Goal: Book appointment/travel/reservation

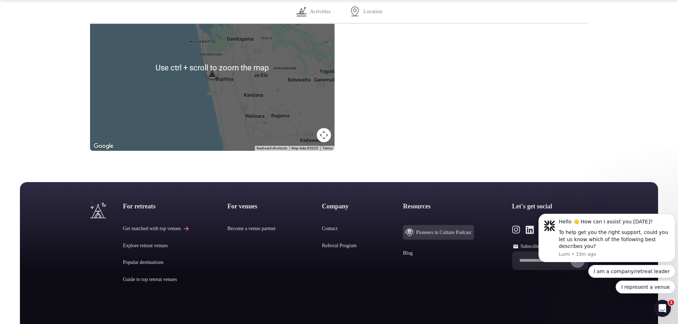
scroll to position [783, 0]
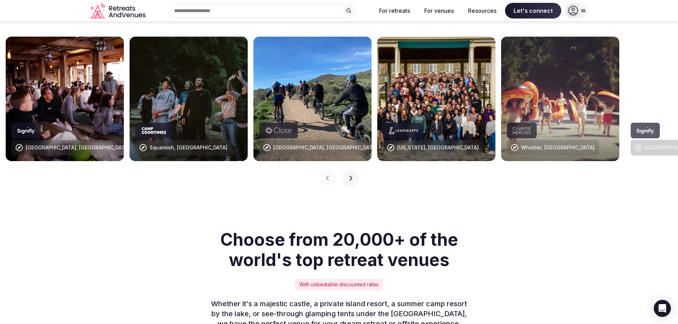
scroll to position [641, 0]
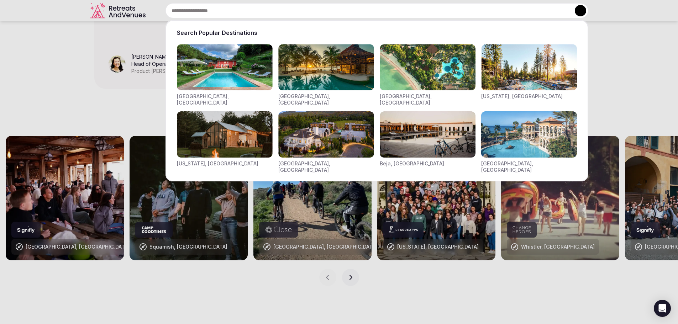
click at [217, 6] on input "text" at bounding box center [377, 10] width 423 height 15
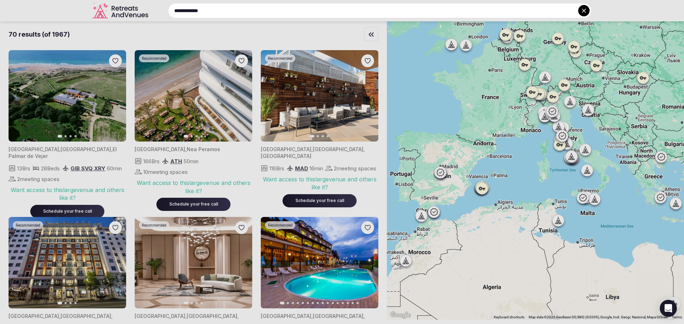
click at [218, 7] on input "**********" at bounding box center [379, 10] width 423 height 15
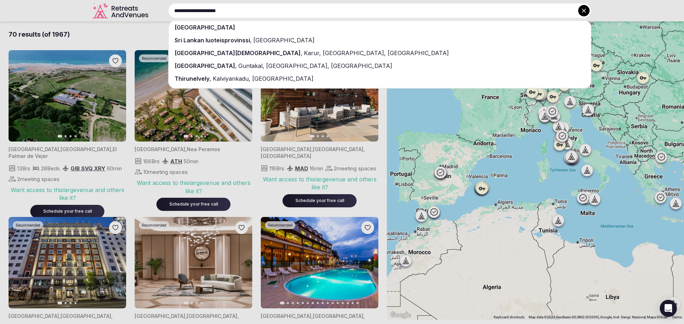
type input "**********"
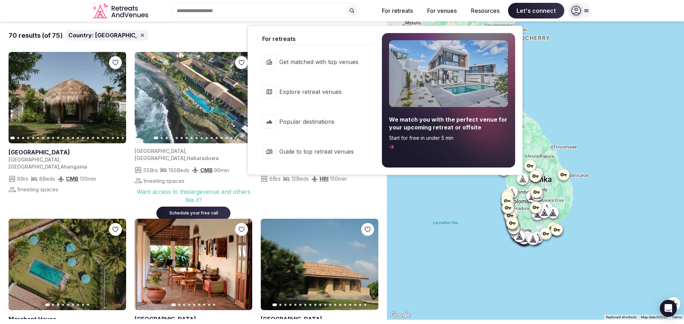
click at [334, 89] on span "Explore retreat venues" at bounding box center [318, 92] width 79 height 8
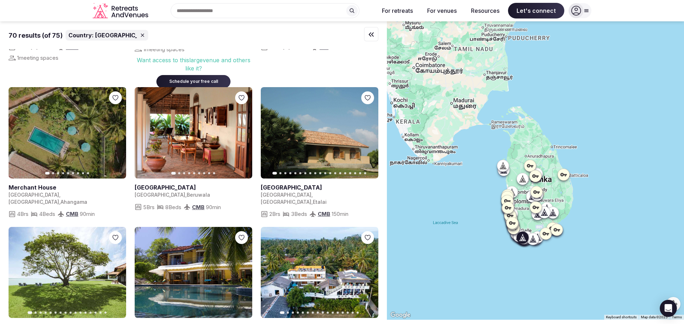
scroll to position [142, 0]
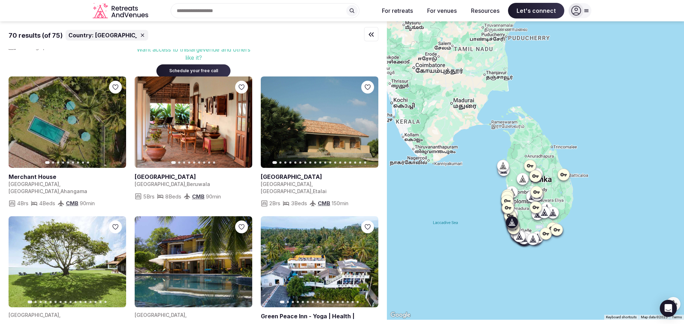
click at [242, 121] on icon "button" at bounding box center [242, 122] width 3 height 5
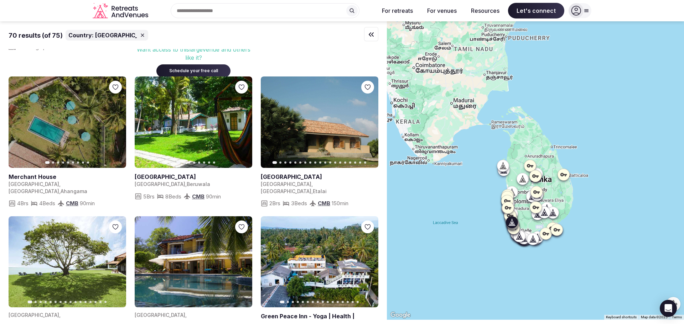
scroll to position [178, 0]
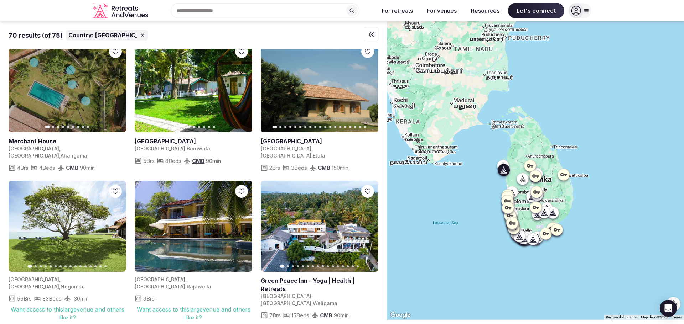
click at [367, 88] on icon "button" at bounding box center [368, 87] width 6 height 6
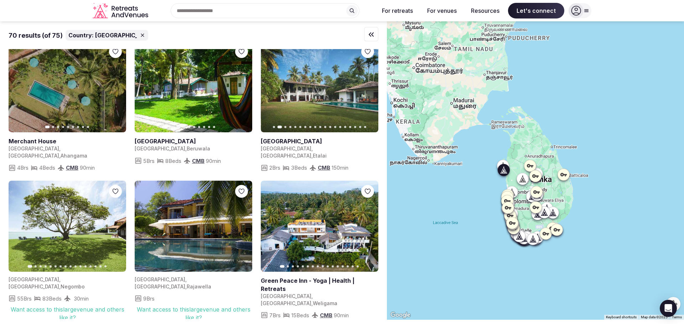
click at [367, 88] on icon "button" at bounding box center [368, 87] width 6 height 6
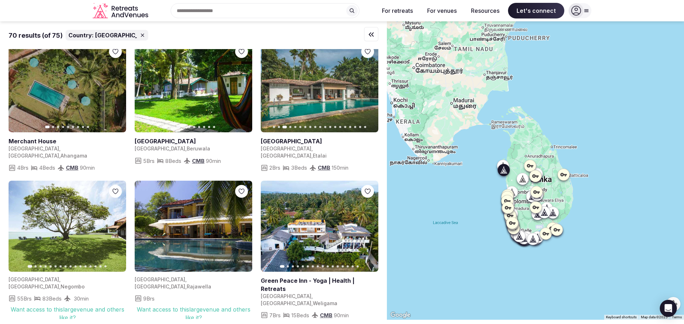
click at [367, 88] on icon "button" at bounding box center [368, 87] width 6 height 6
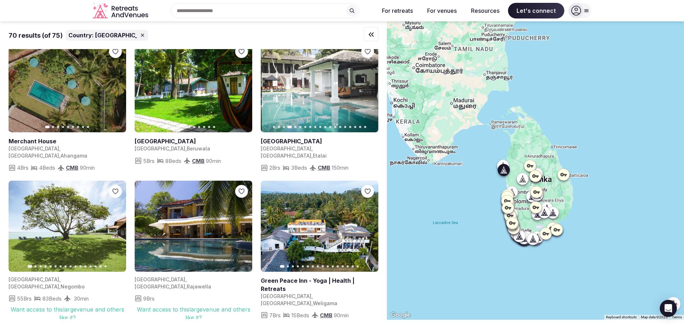
click at [366, 86] on icon "button" at bounding box center [368, 87] width 6 height 6
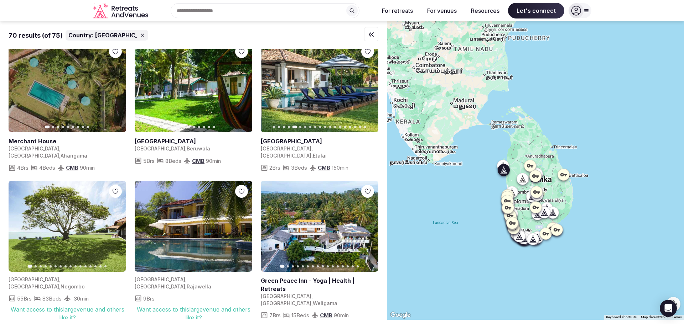
click at [366, 86] on icon "button" at bounding box center [368, 87] width 6 height 6
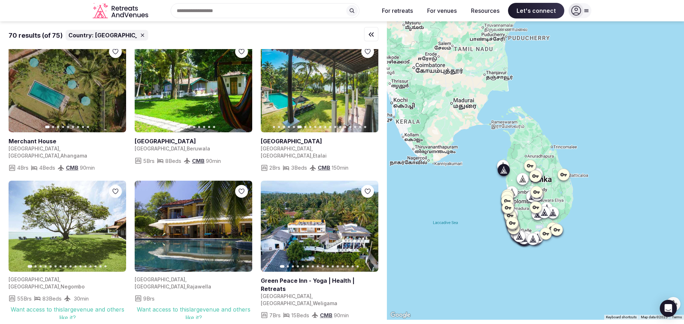
click at [366, 86] on icon "button" at bounding box center [368, 87] width 6 height 6
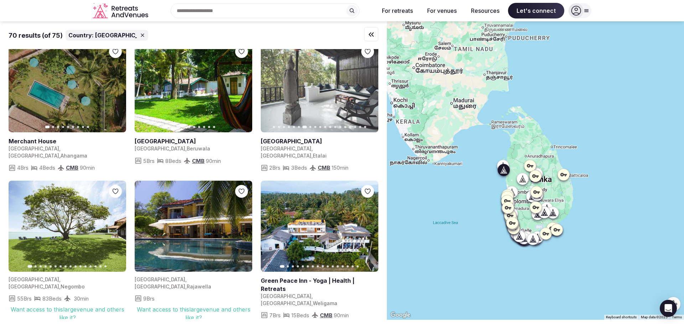
click at [366, 86] on icon "button" at bounding box center [368, 87] width 6 height 6
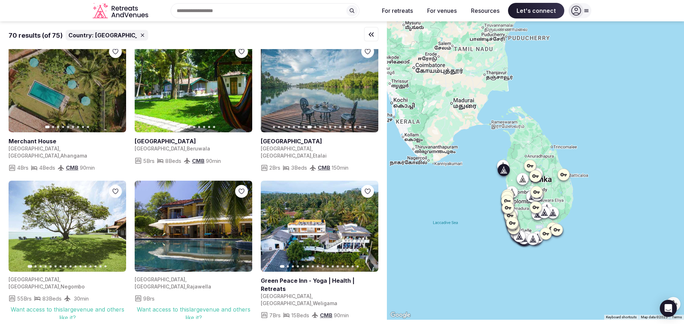
click at [366, 86] on icon "button" at bounding box center [368, 87] width 6 height 6
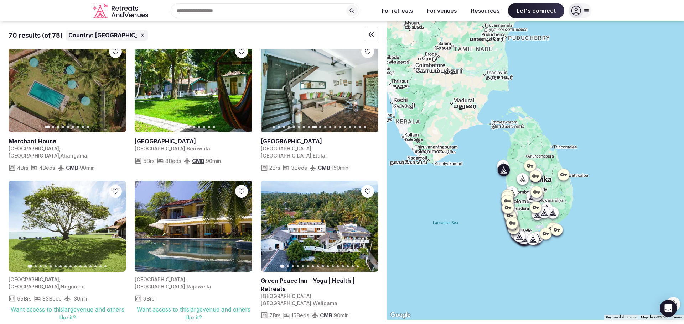
click at [366, 86] on icon "button" at bounding box center [368, 87] width 6 height 6
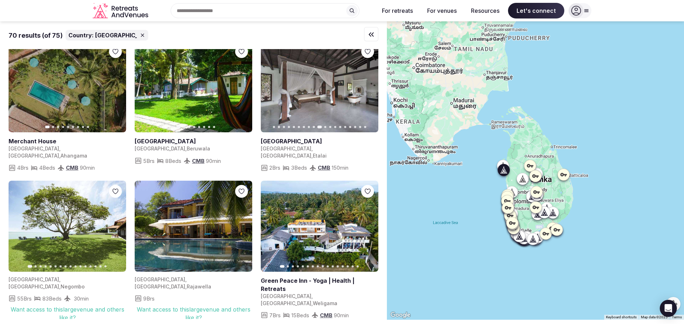
click at [366, 86] on icon "button" at bounding box center [368, 87] width 6 height 6
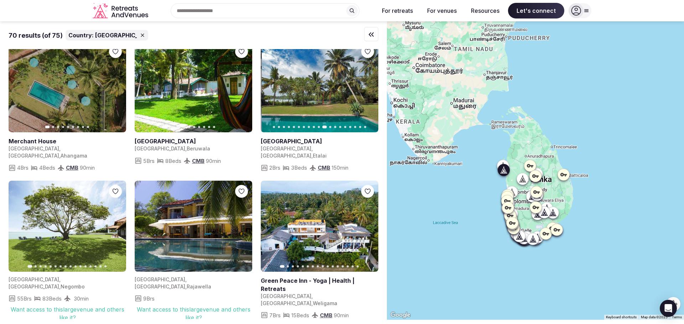
click at [366, 86] on icon "button" at bounding box center [368, 87] width 6 height 6
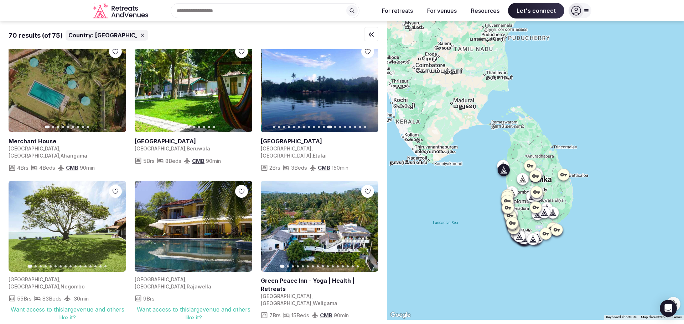
click at [366, 86] on icon "button" at bounding box center [368, 87] width 6 height 6
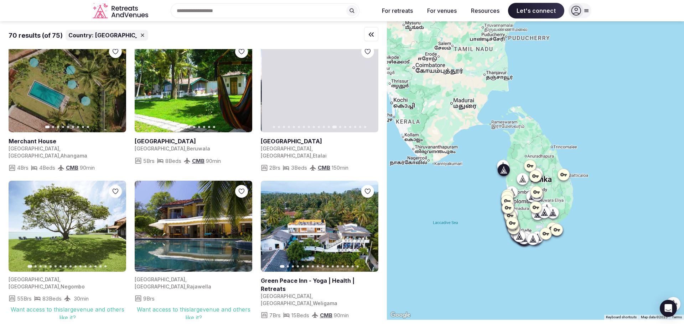
click at [366, 86] on icon "button" at bounding box center [368, 87] width 6 height 6
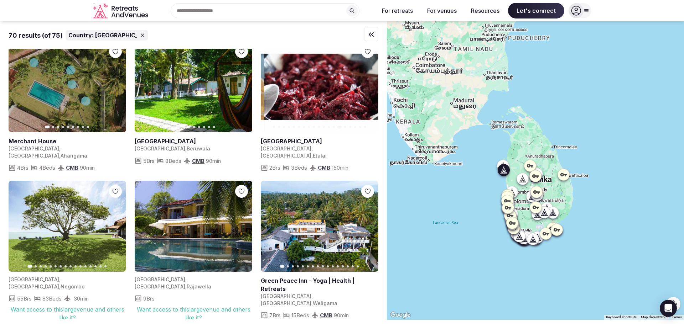
click at [366, 86] on icon "button" at bounding box center [368, 87] width 6 height 6
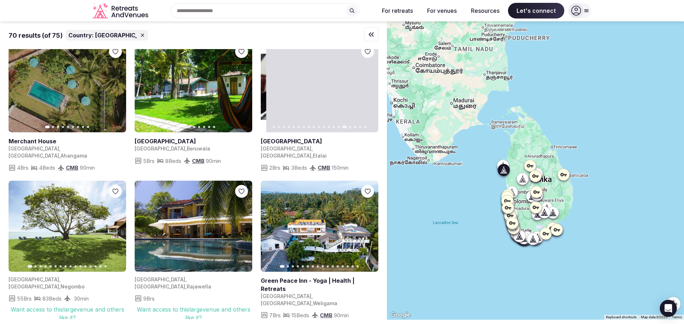
click at [366, 86] on icon "button" at bounding box center [368, 87] width 6 height 6
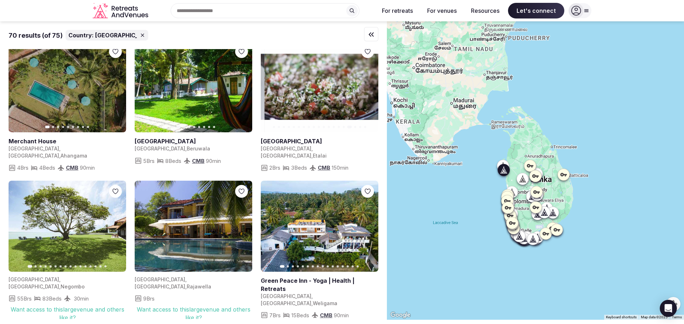
click at [366, 86] on icon "button" at bounding box center [368, 87] width 6 height 6
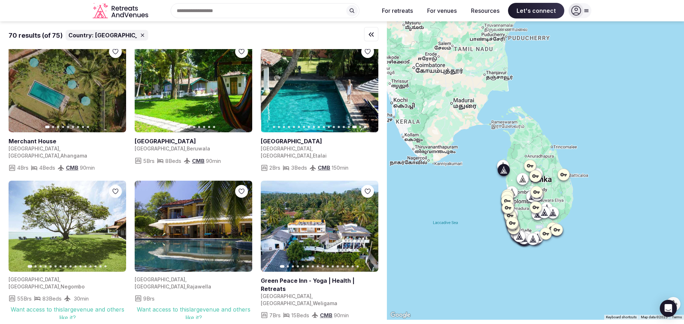
click at [366, 86] on icon "button" at bounding box center [368, 87] width 6 height 6
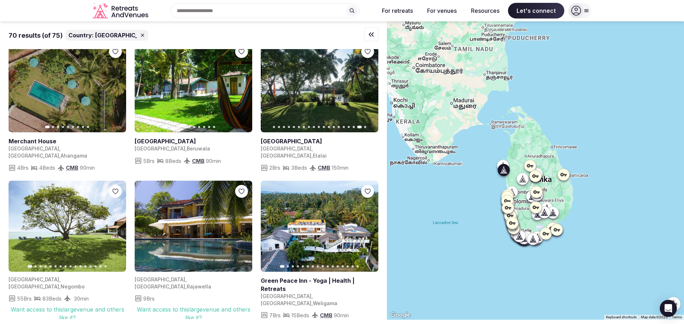
click at [366, 86] on icon "button" at bounding box center [368, 87] width 6 height 6
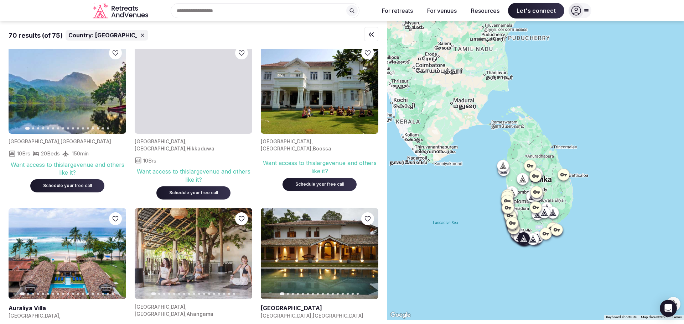
scroll to position [819, 0]
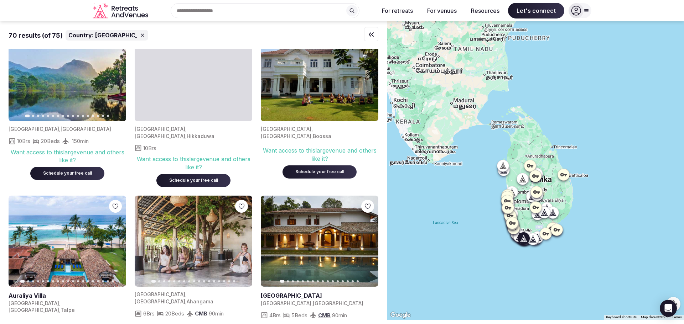
click at [183, 216] on img at bounding box center [194, 242] width 118 height 92
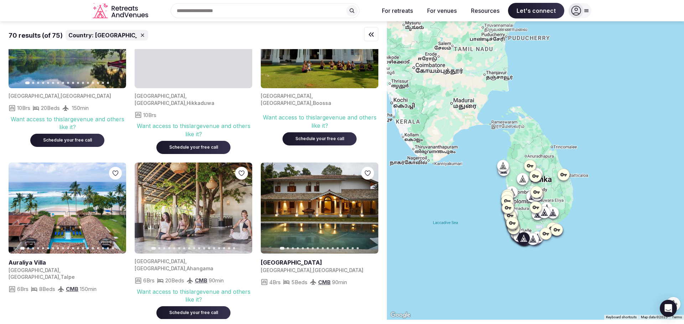
scroll to position [890, 0]
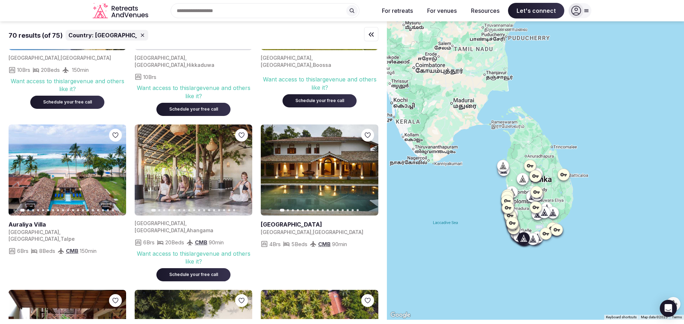
click at [192, 161] on img at bounding box center [194, 171] width 118 height 92
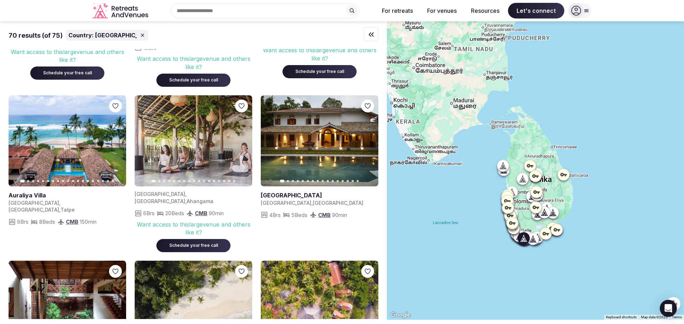
scroll to position [926, 0]
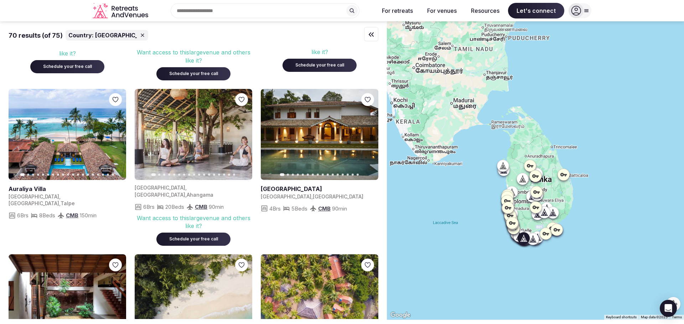
click at [191, 236] on div "Schedule your free call" at bounding box center [193, 239] width 57 height 6
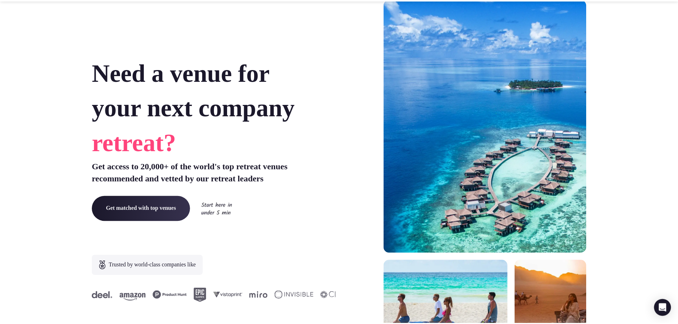
scroll to position [641, 0]
